Goal: Information Seeking & Learning: Learn about a topic

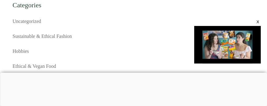
scroll to position [6536, 0]
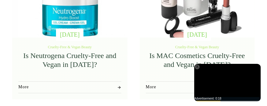
scroll to position [408, 0]
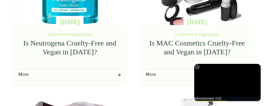
click at [196, 51] on link "Is MAC Cosmetics Cruelty-Free and Vegan in [DATE]?" at bounding box center [197, 47] width 96 height 17
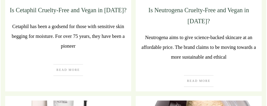
scroll to position [1220, 0]
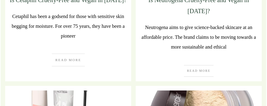
click at [74, 59] on span "Read More" at bounding box center [68, 60] width 26 height 4
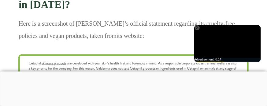
scroll to position [1370, 0]
